Goal: Ask a question

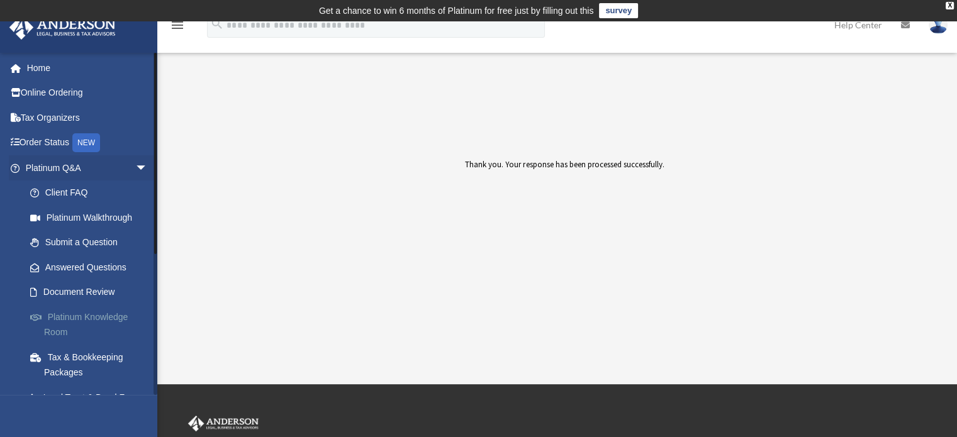
scroll to position [63, 0]
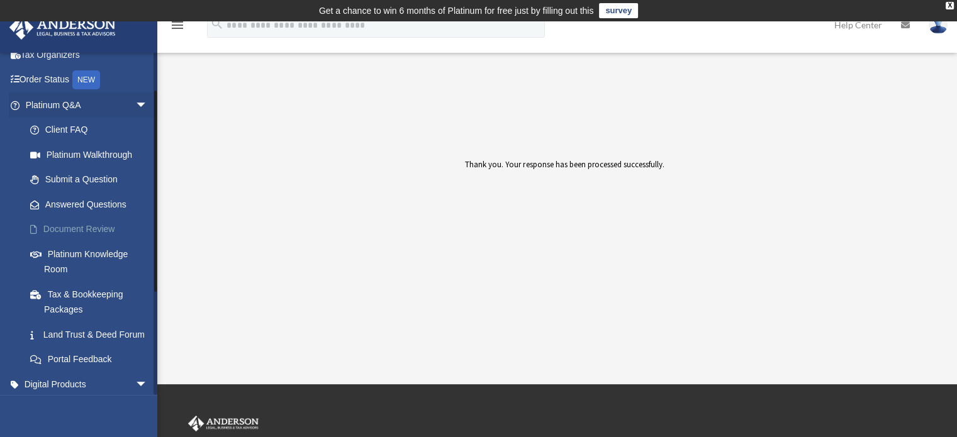
click at [101, 233] on link "Document Review" at bounding box center [92, 229] width 149 height 25
click at [81, 228] on link "Document Review" at bounding box center [92, 229] width 149 height 25
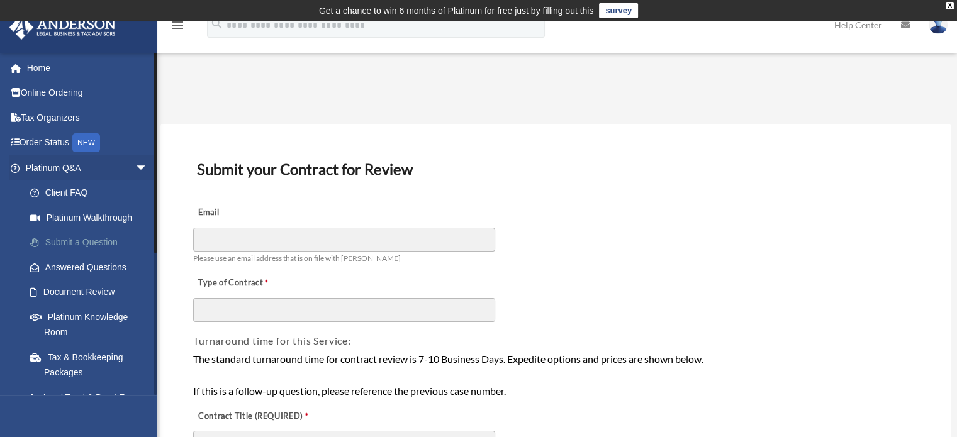
click at [77, 249] on link "Submit a Question" at bounding box center [92, 242] width 149 height 25
